Goal: Use online tool/utility: Use online tool/utility

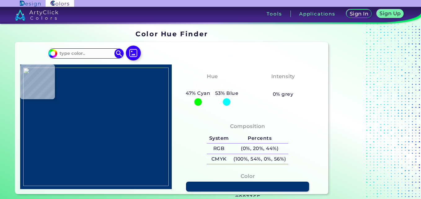
type input "#ffffff"
type input "#FFFFFF"
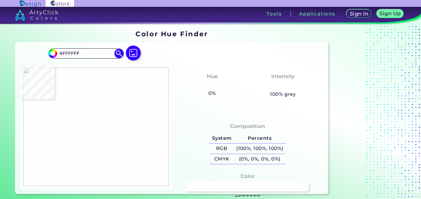
type input "#fefefe"
type input "#FEFEFE"
type input "#222c6e"
type input "#222C6E"
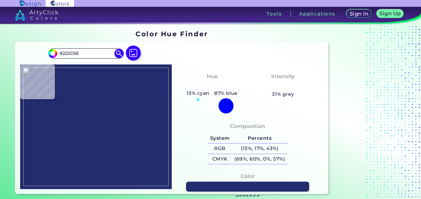
click at [119, 110] on img at bounding box center [96, 127] width 146 height 118
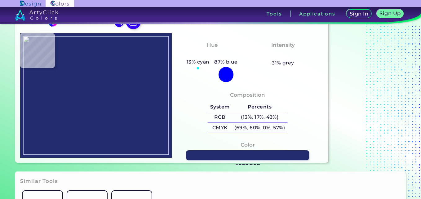
scroll to position [17, 0]
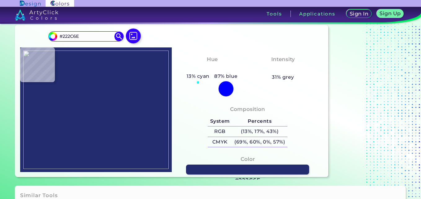
click at [115, 93] on img at bounding box center [96, 110] width 146 height 118
type input "#ffffff"
type input "#FFFFFF"
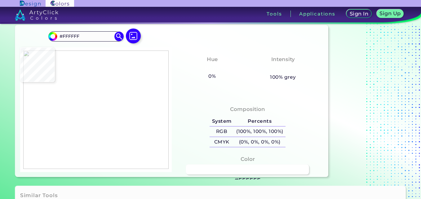
type input "#000000"
type input "#ffffff"
type input "#FFFFFF"
type input "#fcfcfc"
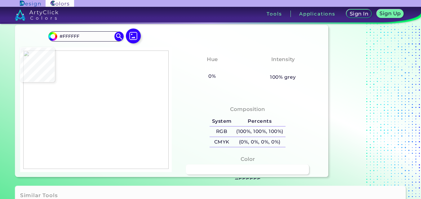
type input "#FCFCFC"
type input "#010100"
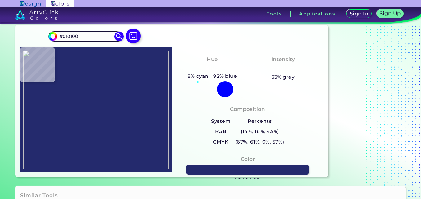
type input "#242a6d"
type input "#242A6D"
type input "#222c6e"
type input "#222C6E"
type input "#232b6e"
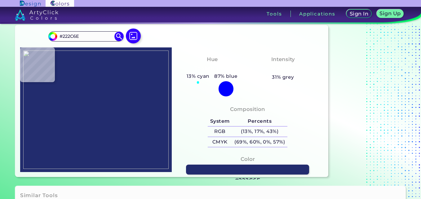
type input "#232B6E"
type input "#f2de64"
type input "#F2DE64"
type input "#1a0b07"
type input "#1A0B07"
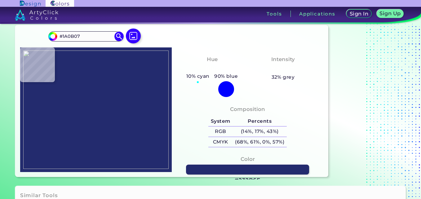
type input "#e6e6e6"
type input "#E6E6E6"
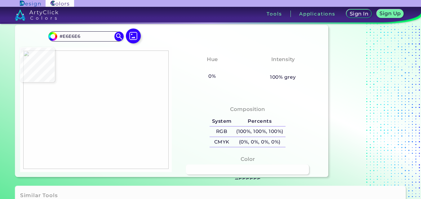
type input "#fefefe"
type input "#FEFEFE"
type input "#6f6e6e"
type input "#6F6E6E"
type input "#030303"
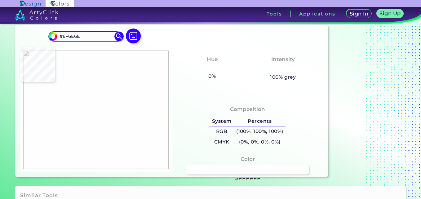
type input "#030303"
type input "#14120f"
type input "#14120F"
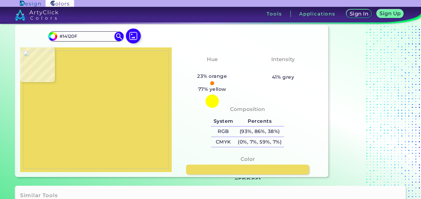
type input "#eddc61"
type input "#EDDC61"
type input "#f2de63"
type input "#F2DE63"
type input "#f3de62"
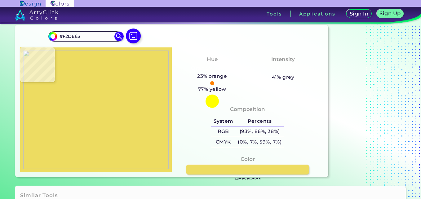
type input "#F3DE62"
type input "#f3de63"
type input "#F3DE63"
type input "#f3de64"
type input "#F3DE64"
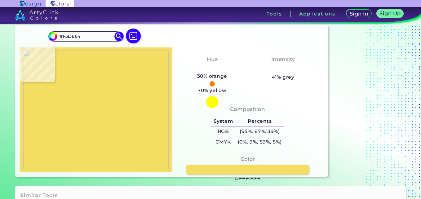
type input "#ffffff"
type input "#FFFFFF"
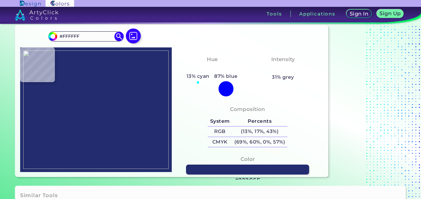
type input "#222c6e"
type input "#222C6E"
type input "#262860"
type input "#11132c"
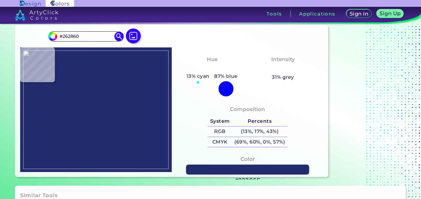
type input "#11132C"
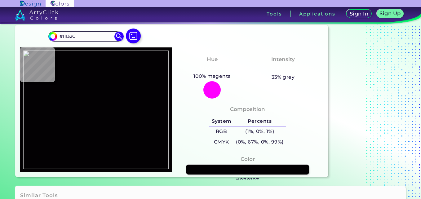
type input "#030103"
type input "#fbfafb"
type input "#FBFAFB"
type input "#fdfafd"
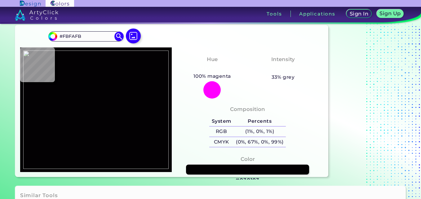
type input "#FDFAFD"
type input "#fbfafb"
type input "#FBFAFB"
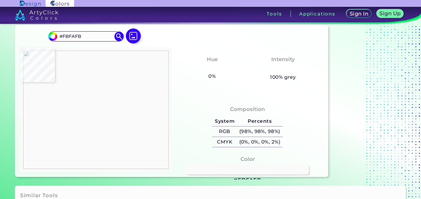
type input "#babbb8"
type input "#BABBB8"
type input "#828282"
type input "#363638"
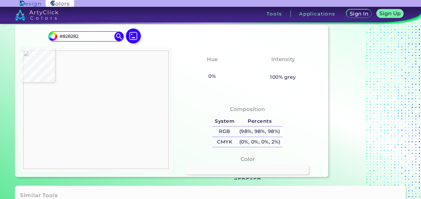
type input "#363638"
type input "#010105"
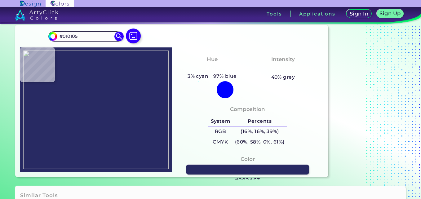
type input "#282a63"
type input "#282A63"
type input "#222c6e"
type input "#222C6E"
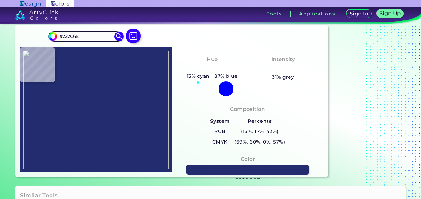
type input "#232b6f"
type input "#232B6F"
type input "#222c6a"
type input "#222C6A"
type input "#222c68"
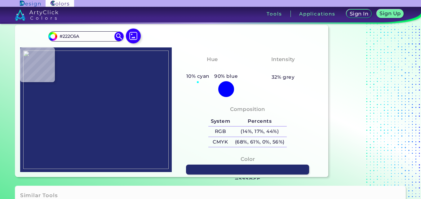
type input "#222C68"
type input "#222c6a"
type input "#222C6A"
type input "#222c6e"
type input "#222C6E"
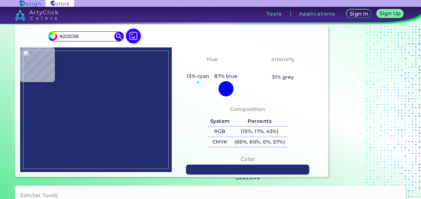
type input "#242c6e"
type input "#242C6E"
type input "#252d6f"
type input "#252D6F"
type input "#242b6e"
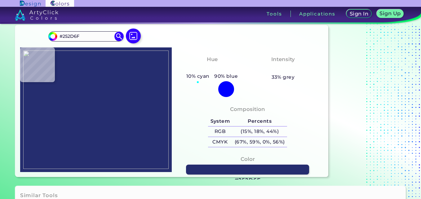
type input "#242B6E"
type input "#242b70"
type input "#242B70"
type input "#232b6e"
type input "#232B6E"
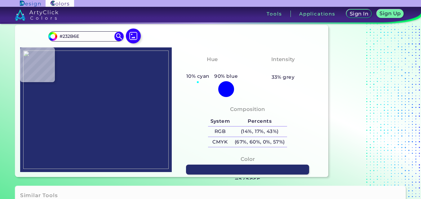
type input "#242c6e"
type input "#242C6E"
type input "#242b6d"
type input "#242B6D"
type input "#292b66"
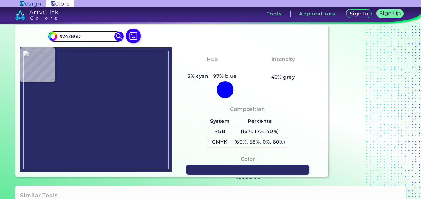
type input "#292B66"
type input "#2a2c67"
type input "#2A2C67"
type input "#252c6f"
type input "#252C6F"
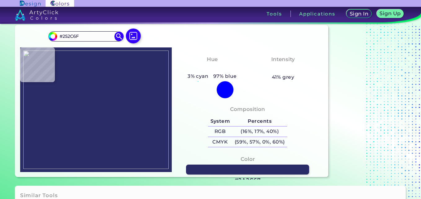
type input "#252d6f"
type input "#252D6F"
type input "#242c6e"
type input "#242C6E"
type input "#222c6e"
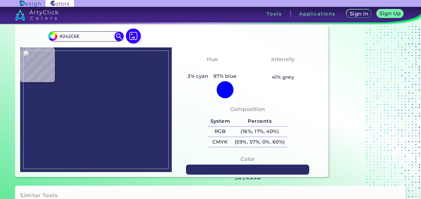
type input "#222C6E"
click at [118, 92] on img at bounding box center [96, 110] width 146 height 118
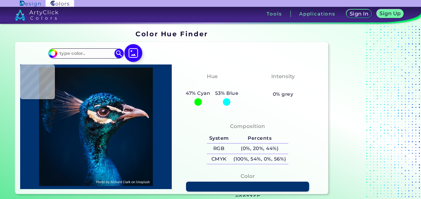
click at [135, 55] on img at bounding box center [134, 53] width 18 height 18
click at [0, 0] on input "file" at bounding box center [0, 0] width 0 height 0
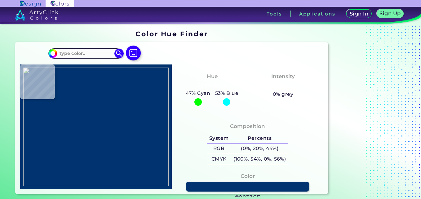
type input "#000000"
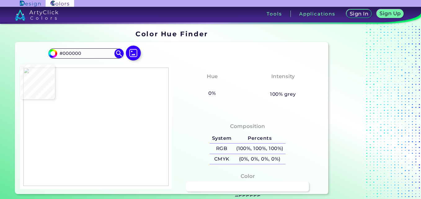
type input "#ffffff"
type input "#FFFFFF"
type input "#bfcf3e"
type input "#BFCF3E"
type input "#bed229"
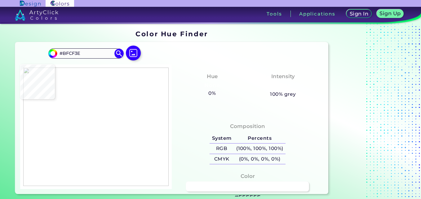
type input "#BED229"
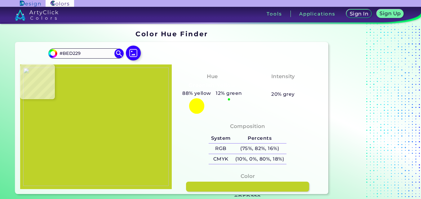
type input "#bed12b"
type input "#BED12B"
type input "#bed12a"
type input "#BED12A"
type input "#bed12b"
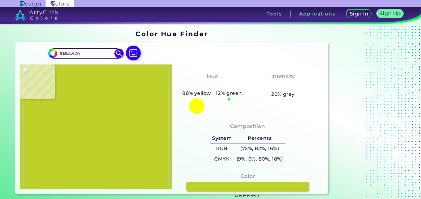
type input "#BED12B"
type input "#bed12a"
type input "#BED12A"
type input "#bccf2b"
type input "#BCCF2B"
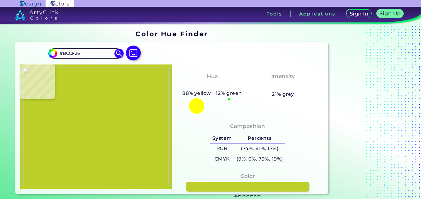
type input "#bbce2f"
type input "#BBCE2F"
type input "#b6c450"
type input "#B6C450"
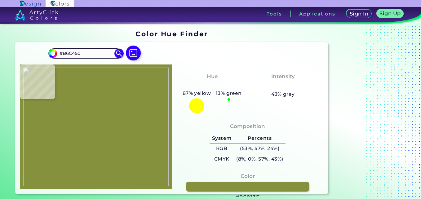
type input "#86913e"
type input "#86913E"
type input "#333a0d"
type input "#333A0D"
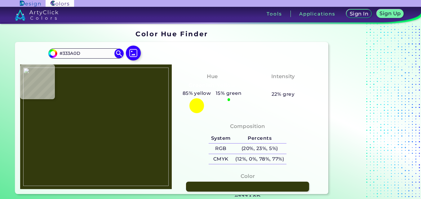
type input "#090c00"
type input "#090C00"
type input "#000201"
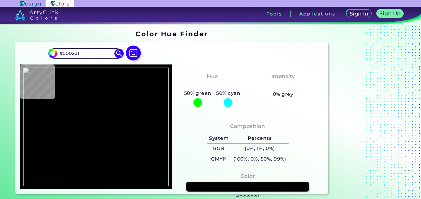
type input "#090c00"
type input "#090C00"
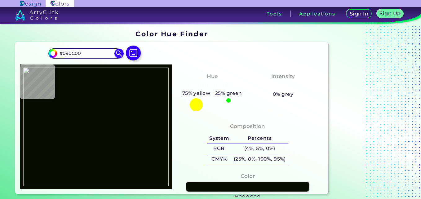
type input "#0a0f00"
type input "#0A0F00"
type input "#000200"
type input "#000204"
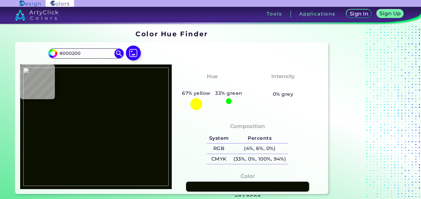
type input "#000204"
type input "#000304"
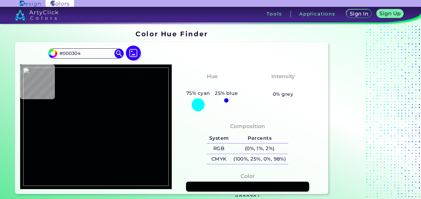
type input "#010403"
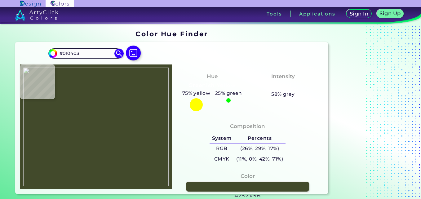
type input "#424a2b"
type input "#424A2B"
type input "#9aa74d"
type input "#9AA74D"
type input "#becf3e"
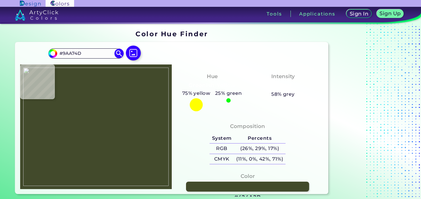
type input "#BECF3E"
type input "#bed136"
type input "#BED136"
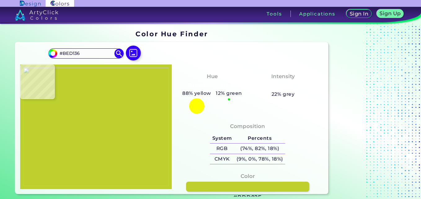
type input "#bdd02e"
type input "#BDD02E"
type input "#bdd12a"
type input "#BDD12A"
type input "#bdd029"
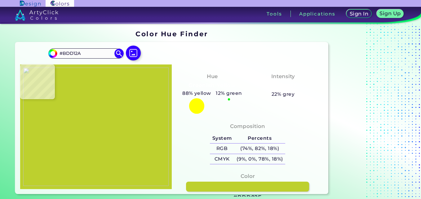
type input "#BDD029"
type input "#bdd028"
type input "#BDD028"
type input "#bed229"
type input "#BED229"
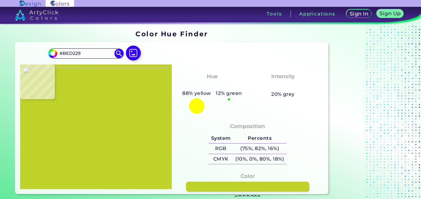
type input "#bdd126"
type input "#BDD126"
type input "#bed126"
type input "#BED126"
type input "#bdcd27"
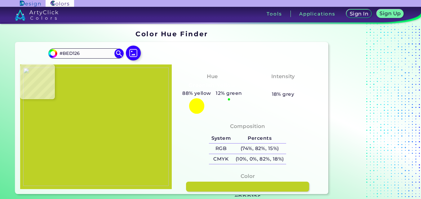
type input "#BDCD27"
type input "#c3d13c"
type input "#C3D13C"
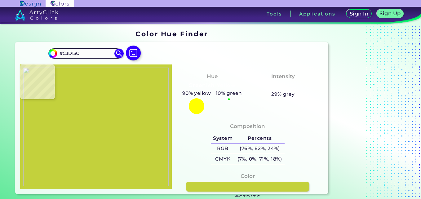
type input "#c1ce3e"
type input "#C1CE3E"
type input "#8d972a"
type input "#8D972A"
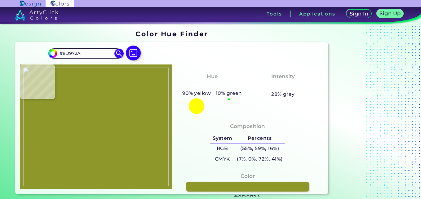
type input "#f3f3f5"
type input "#F3F3F5"
type input "#4d4c4f"
type input "#4D4C4F"
type input "#fafafb"
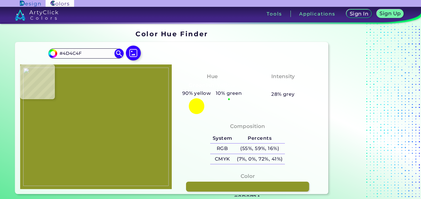
type input "#FAFAFB"
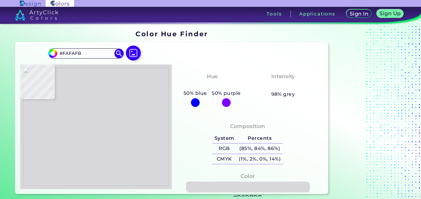
type input "#d8d7db"
type input "#D8D7DB"
type input "#222224"
type input "#2a2a2e"
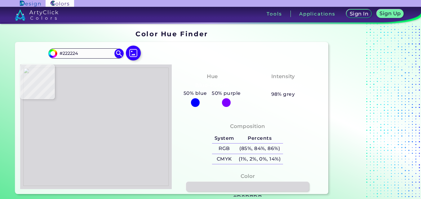
type input "#2A2A2E"
type input "#2d2c32"
type input "#2D2C32"
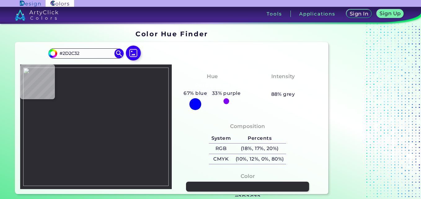
type input "#060603"
type input "#050603"
type input "#69701a"
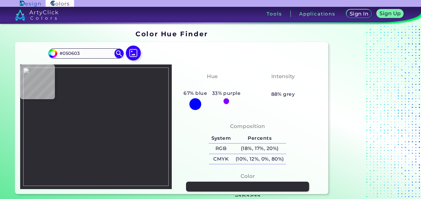
type input "#69701A"
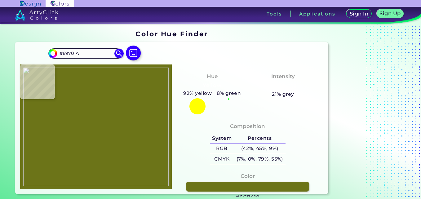
type input "#6c7418"
type input "#6C7418"
type input "#78821d"
type input "#78821D"
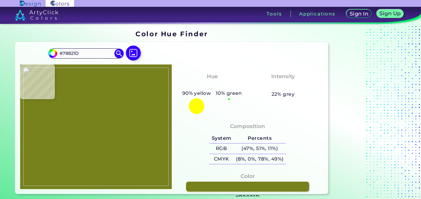
type input "#8d972a"
type input "#8D972A"
type input "#323801"
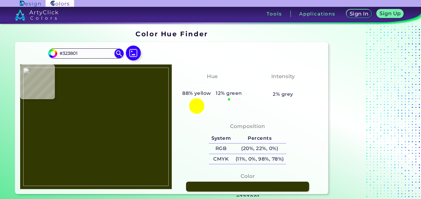
type input "#8d972a"
type input "#8D972A"
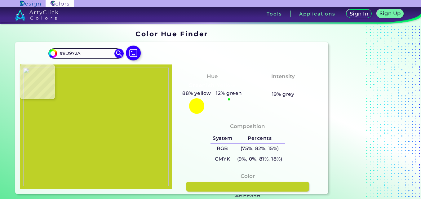
type input "#bed127"
type input "#BED127"
type input "#bdd126"
type input "#BDD126"
type input "#bed229"
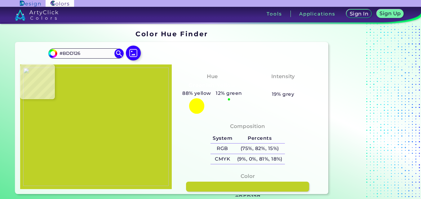
type input "#BED229"
click at [124, 99] on img at bounding box center [96, 127] width 146 height 118
click at [124, 100] on img at bounding box center [96, 127] width 146 height 118
type input "#bcd227"
type input "#BCD227"
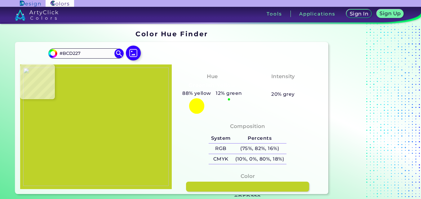
type input "#bdcd3a"
type input "#BDCD3A"
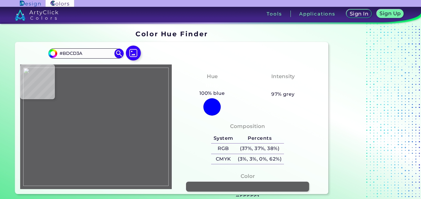
type input "#5e5e61"
type input "#5E5E61"
type input "#232323"
type input "#1d1d1d"
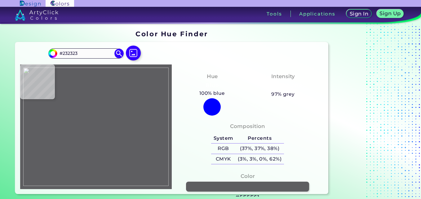
type input "#1D1D1D"
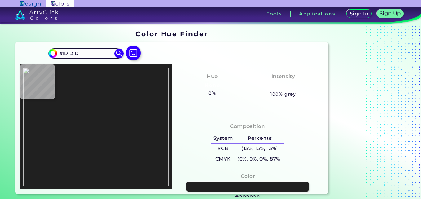
type input "#202020"
type input "#030303"
type input "#090909"
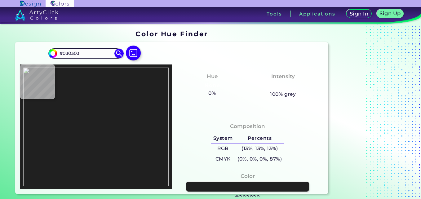
type input "#090909"
type input "#030303"
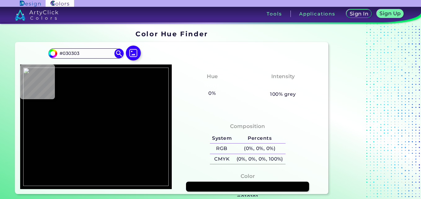
type input "#010101"
type input "#07080b"
type input "#07080B"
type input "#041b20"
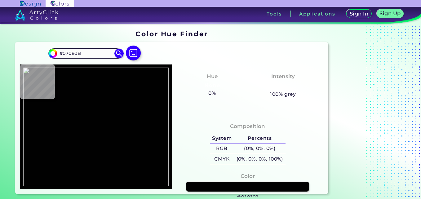
type input "#041B20"
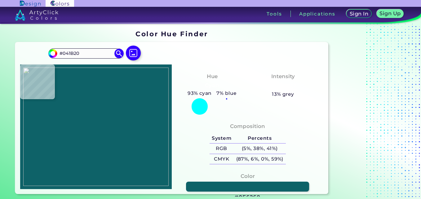
type input "#0e6268"
type input "#0E6268"
type input "#0e737b"
type input "#0E737B"
type input "#036770"
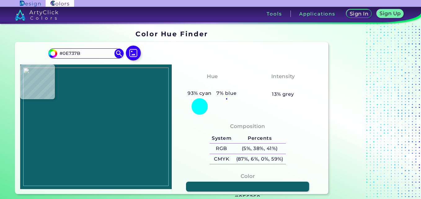
type input "#036770"
type input "#24dae6"
type input "#24DAE6"
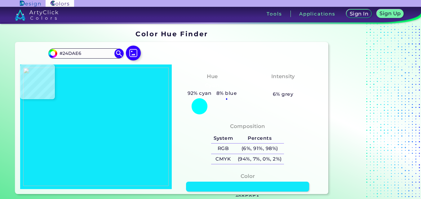
type input "#10e8fa"
type input "#10E8FA"
type input "#0ee9f8"
type input "#0EE9F8"
type input "#10e8f7"
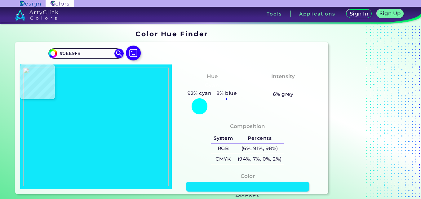
type input "#10E8F7"
type input "#10e8f8"
type input "#10E8F8"
type input "#11e7f9"
type input "#11E7F9"
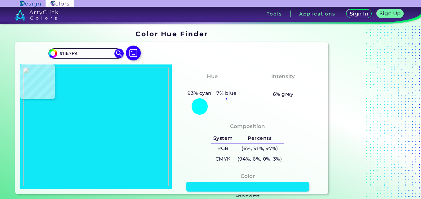
type input "#12e7f8"
type input "#12E7F8"
type input "#11e8f7"
type input "#11E8F7"
type input "#10e8f8"
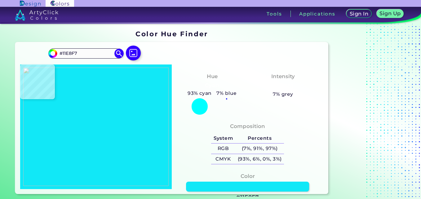
type input "#10E8F8"
click at [84, 133] on img at bounding box center [96, 127] width 146 height 118
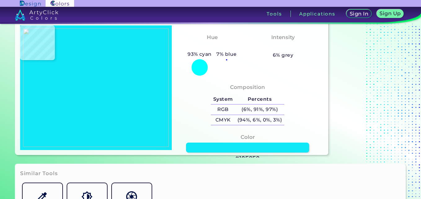
scroll to position [41, 0]
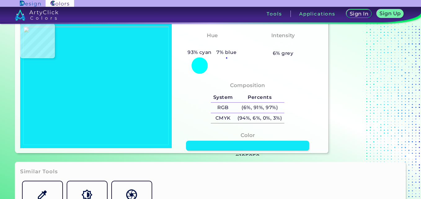
click at [253, 155] on h3 "#10E8F8" at bounding box center [248, 156] width 25 height 7
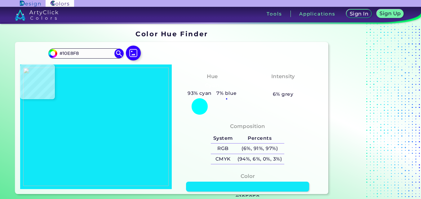
click at [124, 98] on img at bounding box center [96, 127] width 146 height 118
type input "#bed229"
type input "#BED229"
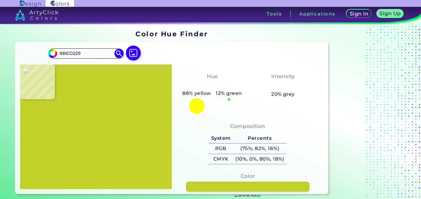
type input "#b8c84f"
type input "#B8C84F"
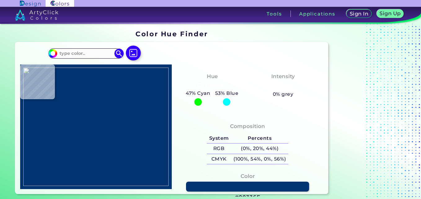
type input "#111111"
type input "#ffffff"
type input "#FFFFFF"
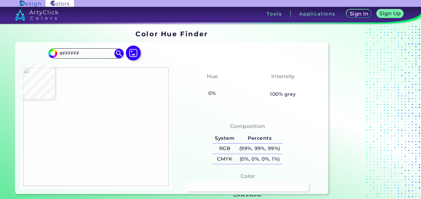
type input "#fdfdfd"
type input "#FDFDFD"
type input "#263c57"
type input "#263C57"
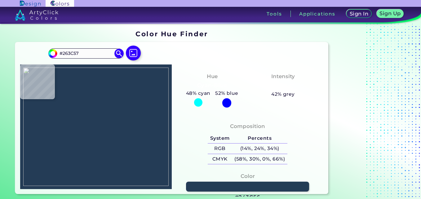
type input "#243c56"
type input "#243C56"
type input "#243c57"
type input "#243C57"
click at [121, 100] on img at bounding box center [96, 127] width 146 height 118
